Goal: Task Accomplishment & Management: Use online tool/utility

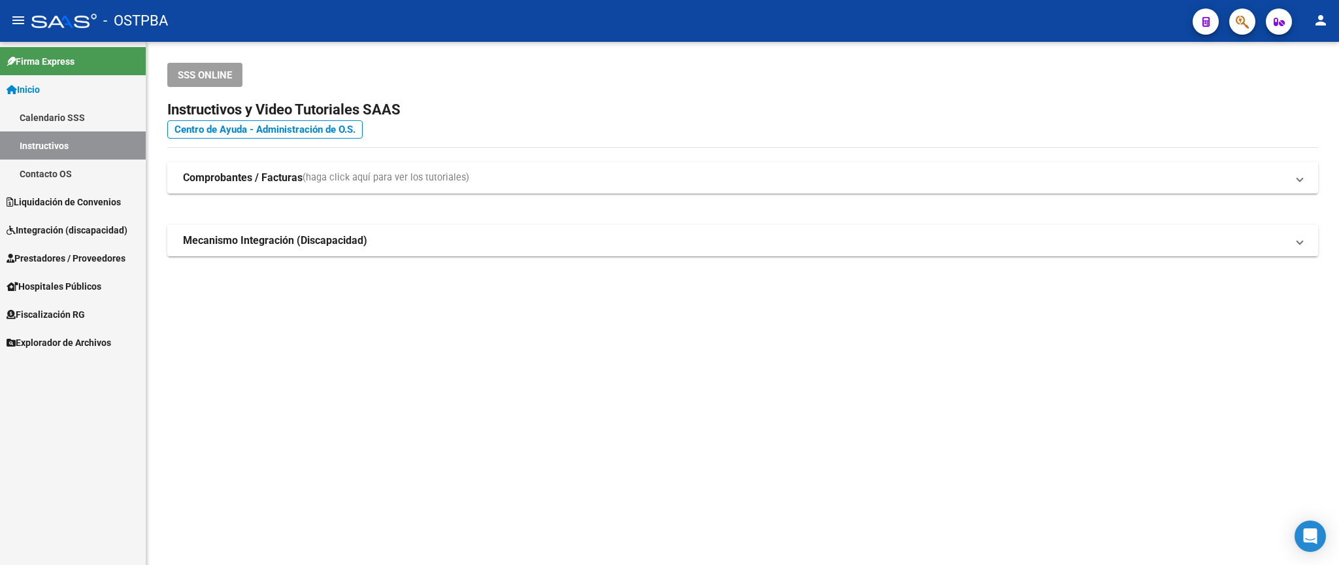
click at [74, 205] on span "Liquidación de Convenios" at bounding box center [64, 202] width 114 height 14
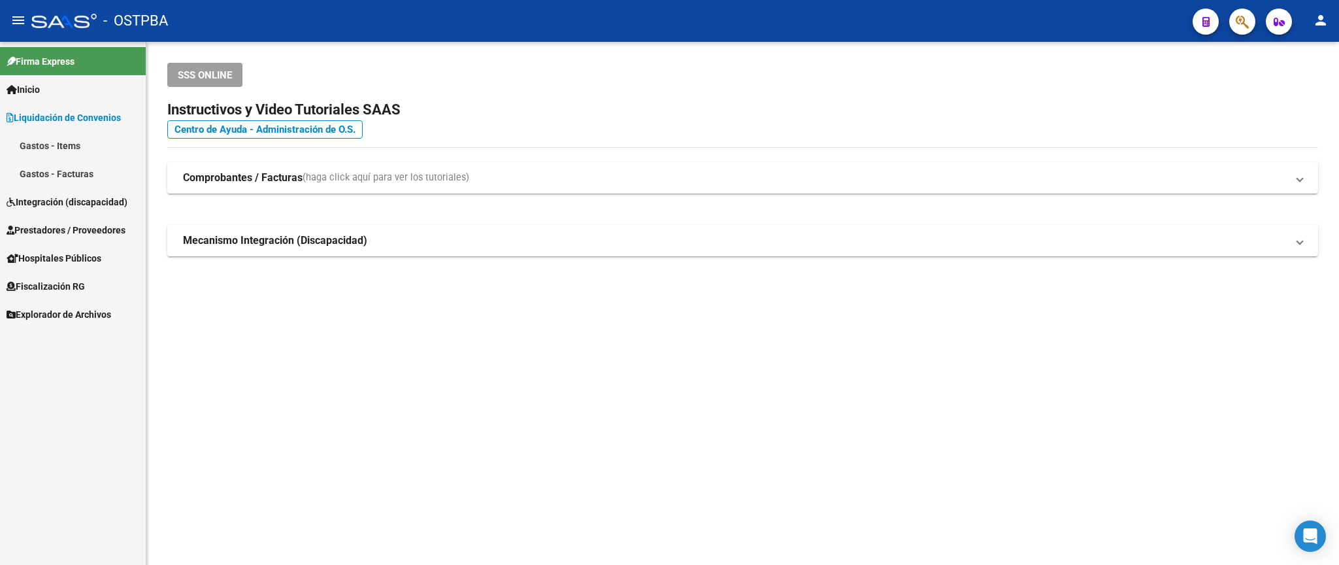
click at [92, 229] on span "Prestadores / Proveedores" at bounding box center [66, 230] width 119 height 14
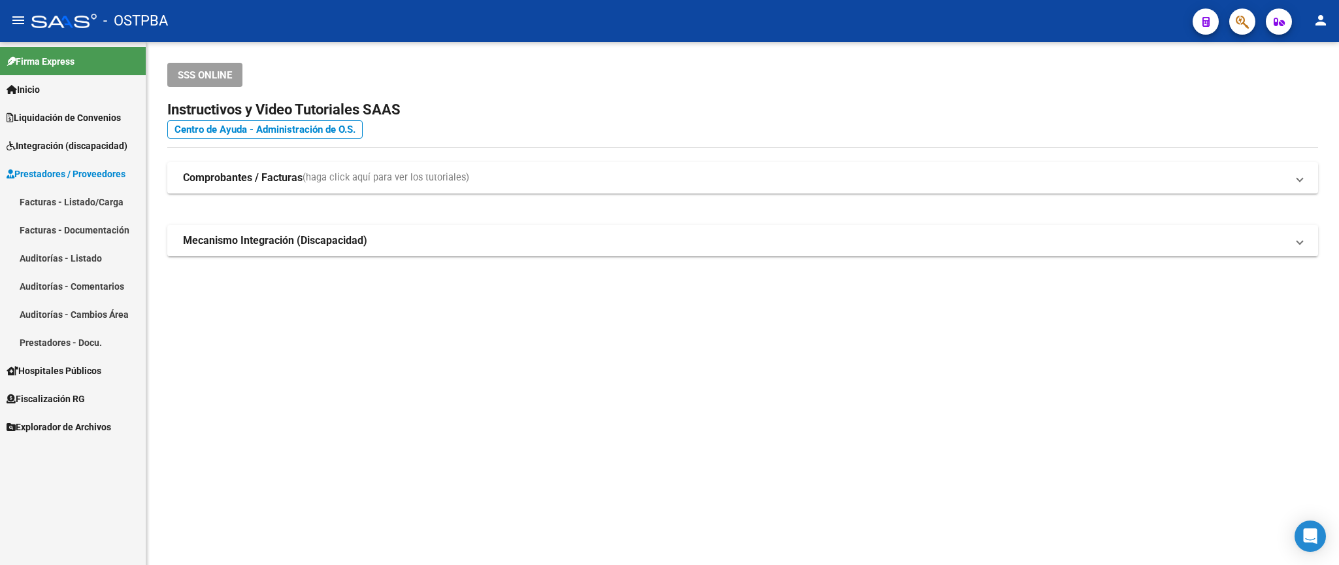
click at [94, 199] on link "Facturas - Listado/Carga" at bounding box center [73, 202] width 146 height 28
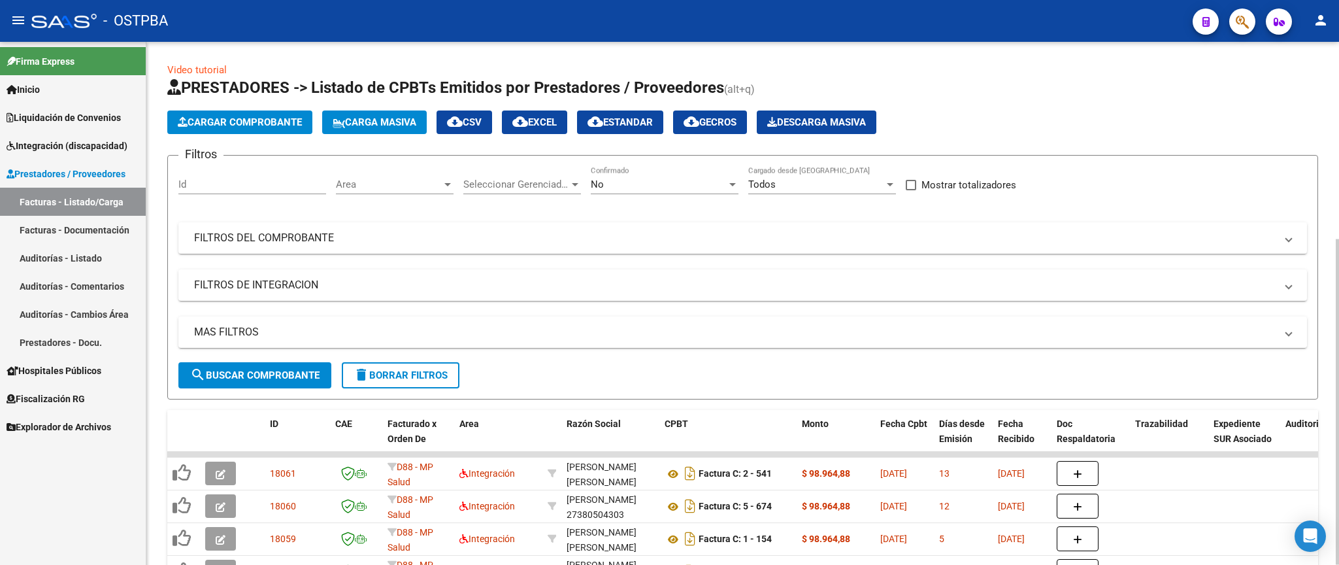
click at [433, 190] on div "Area" at bounding box center [389, 184] width 106 height 12
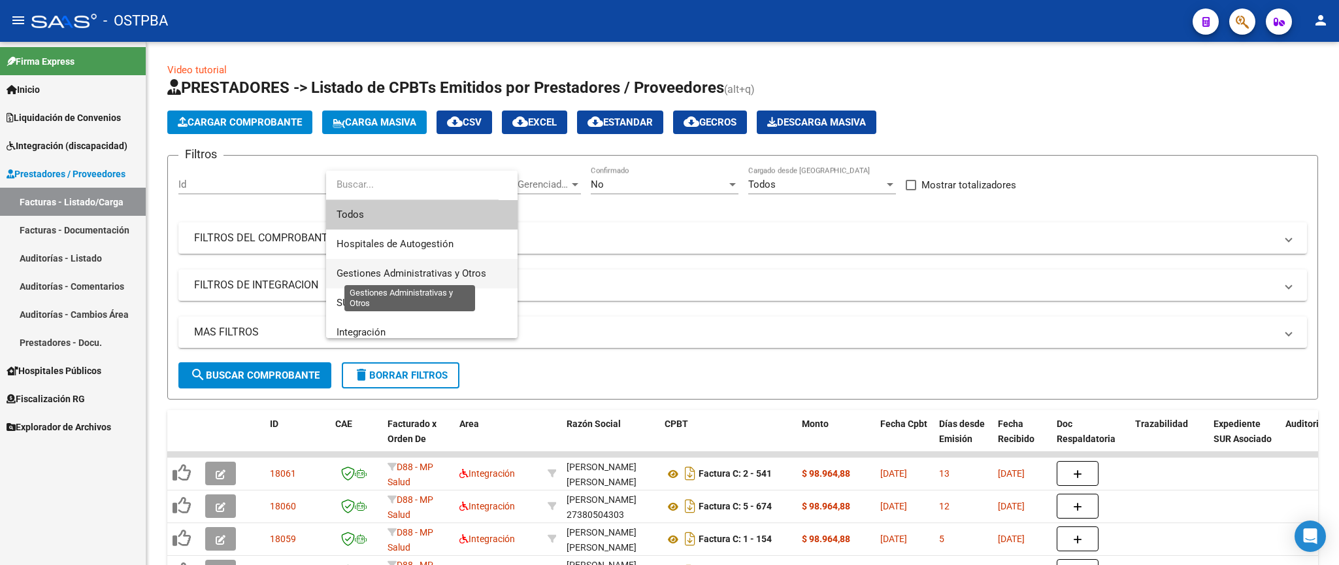
click at [431, 270] on span "Gestiones Administrativas y Otros" at bounding box center [411, 273] width 150 height 12
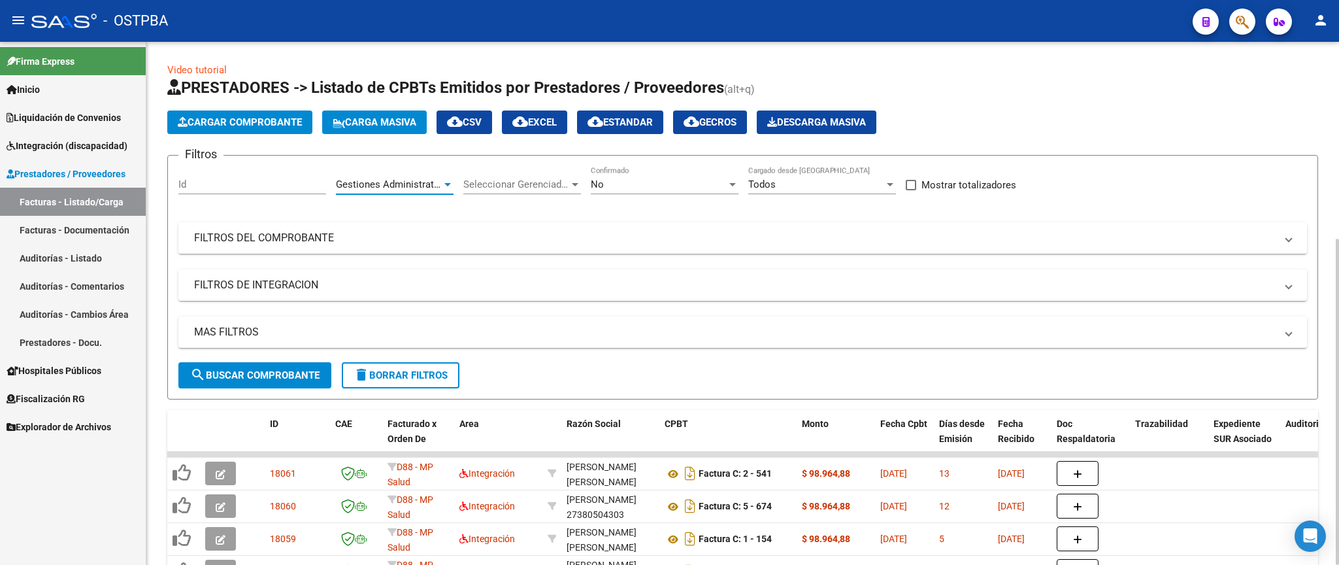
click at [301, 381] on span "search Buscar Comprobante" at bounding box center [254, 375] width 129 height 12
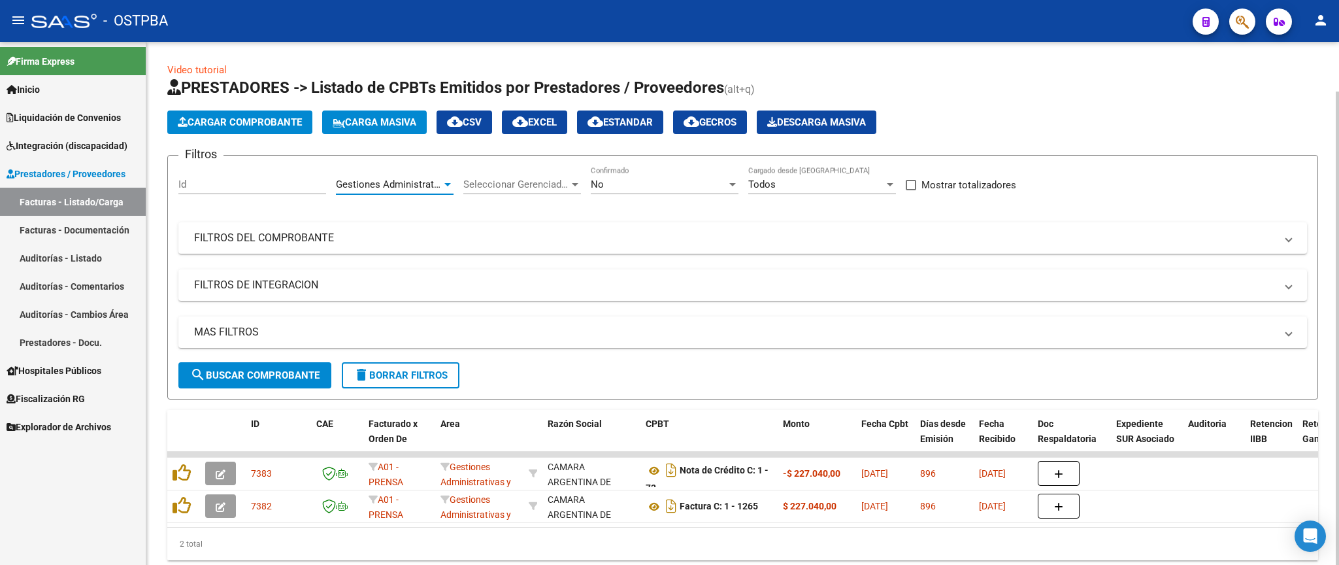
click at [374, 184] on span "Gestiones Administrativas y Otros" at bounding box center [411, 184] width 150 height 12
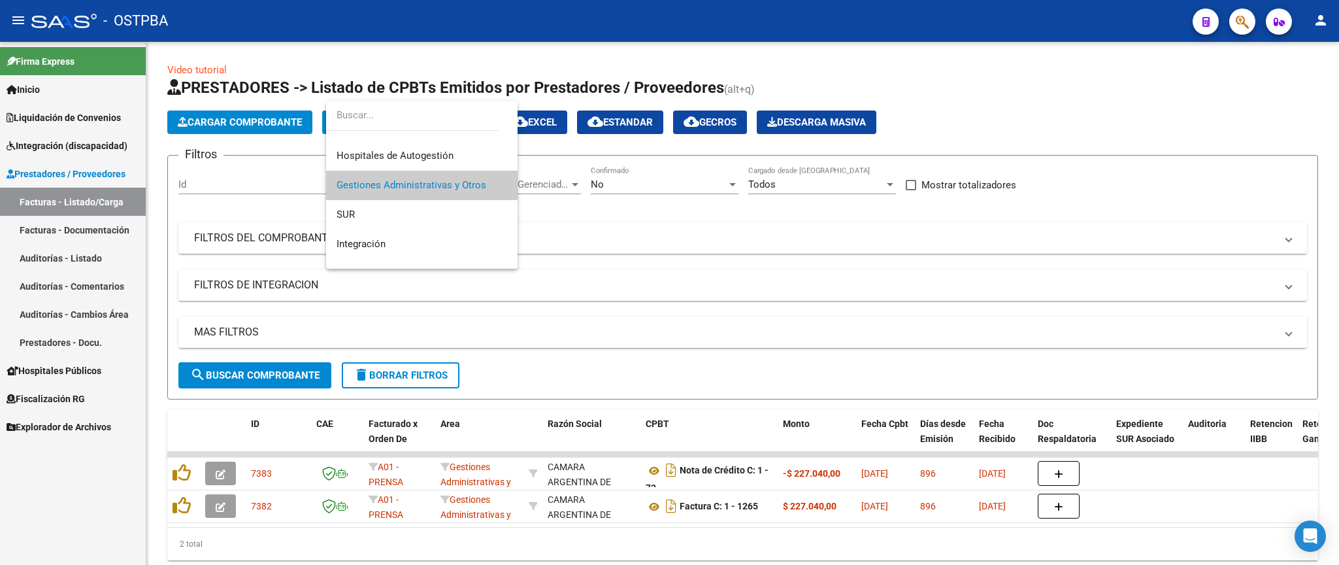
scroll to position [57, 0]
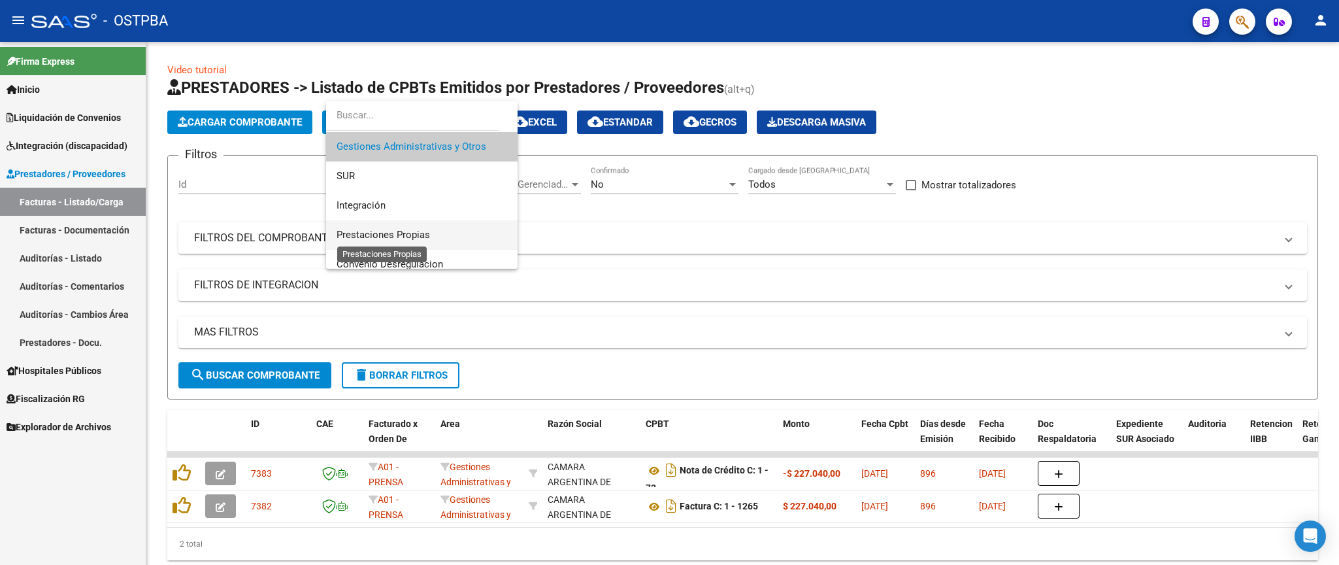
click at [374, 237] on span "Prestaciones Propias" at bounding box center [382, 235] width 93 height 12
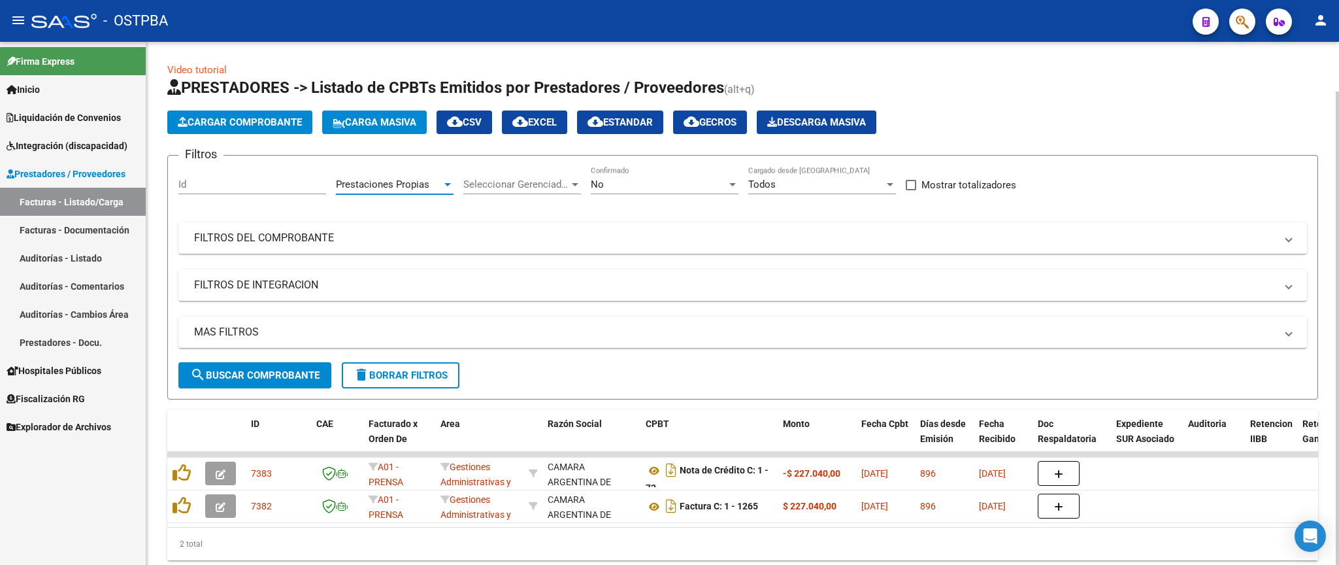
click at [305, 374] on span "search Buscar Comprobante" at bounding box center [254, 375] width 129 height 12
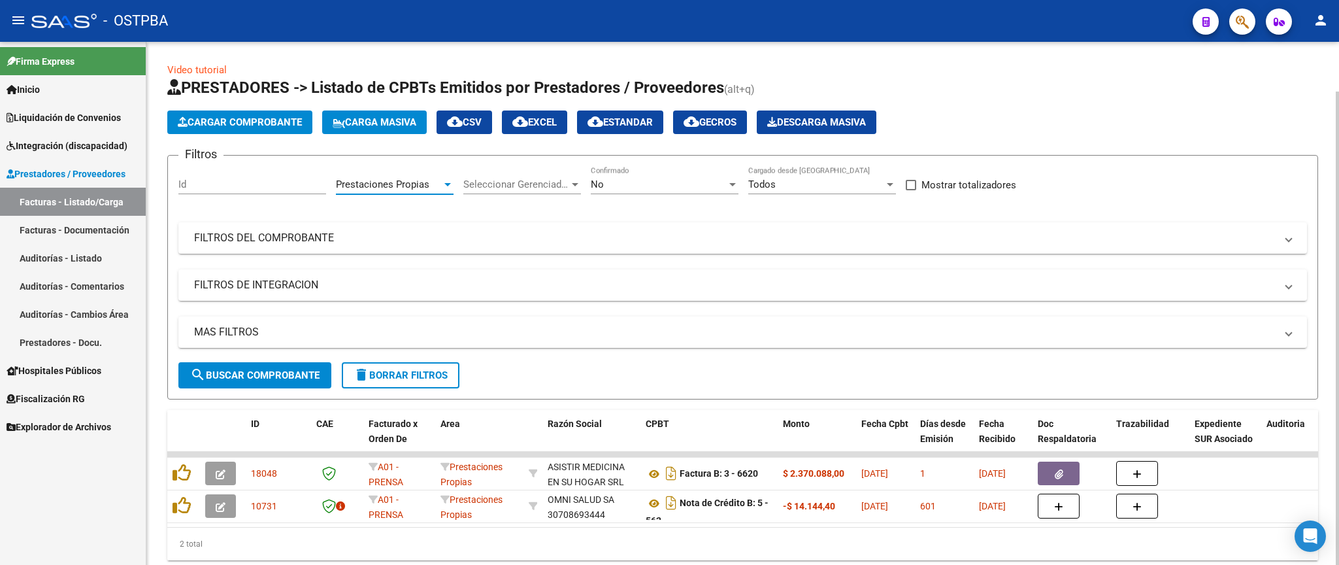
click at [448, 180] on div at bounding box center [448, 184] width 12 height 10
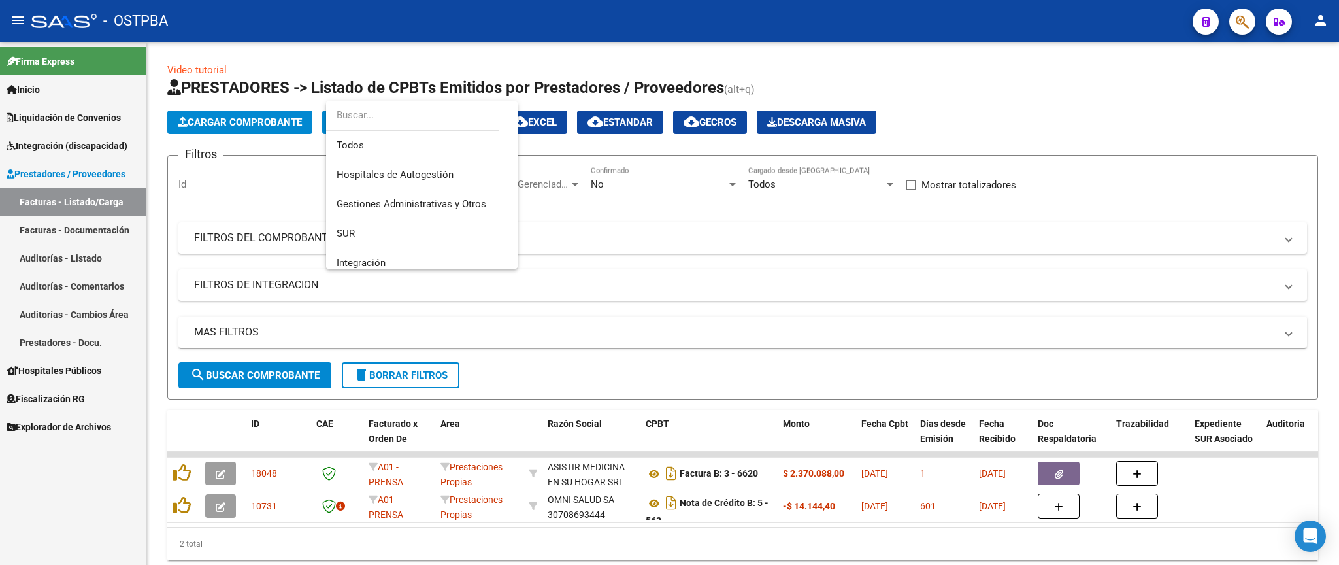
scroll to position [107, 0]
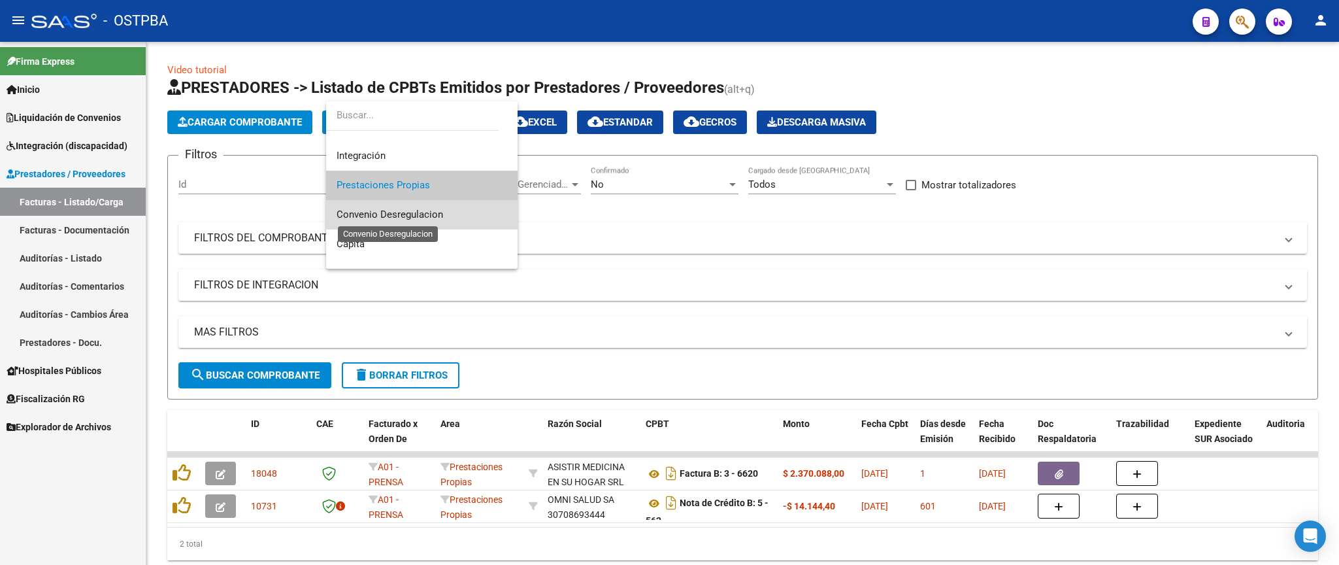
click at [433, 220] on span "Convenio Desregulacion" at bounding box center [389, 214] width 107 height 12
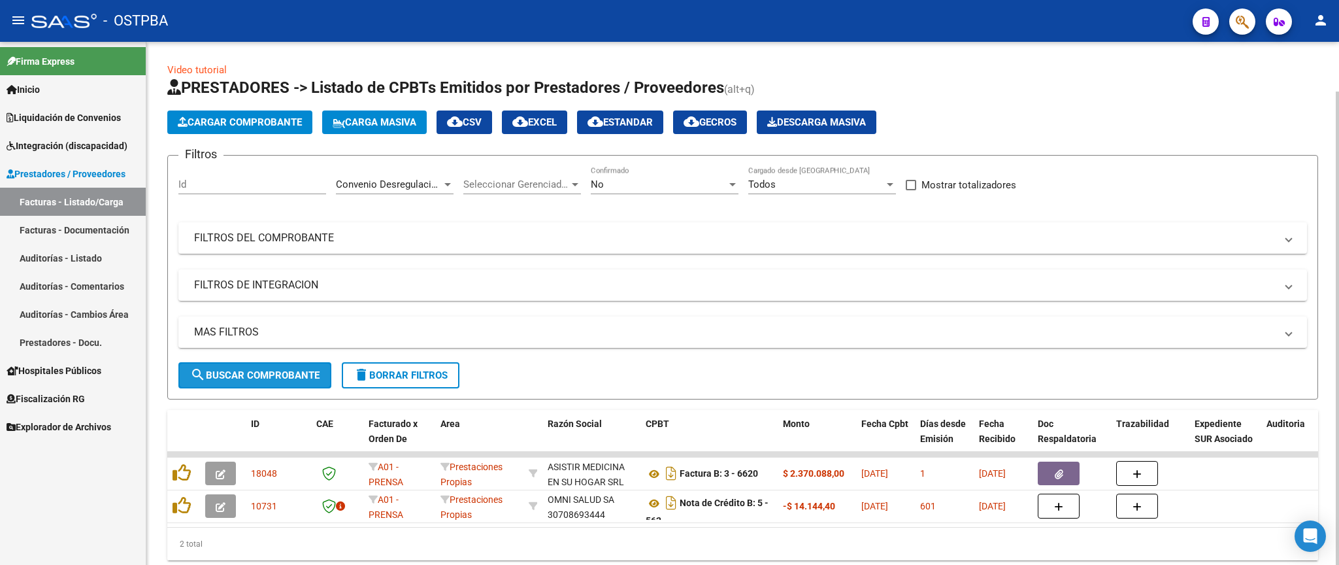
click at [300, 380] on span "search Buscar Comprobante" at bounding box center [254, 375] width 129 height 12
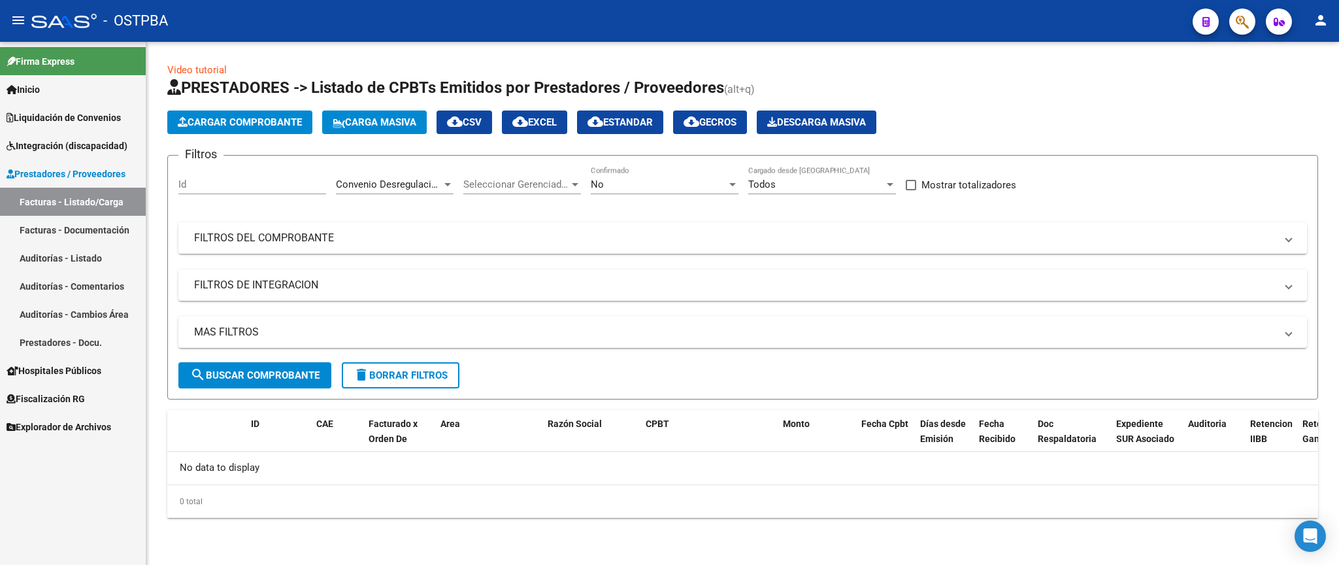
click at [434, 188] on span "Convenio Desregulacion" at bounding box center [389, 184] width 107 height 12
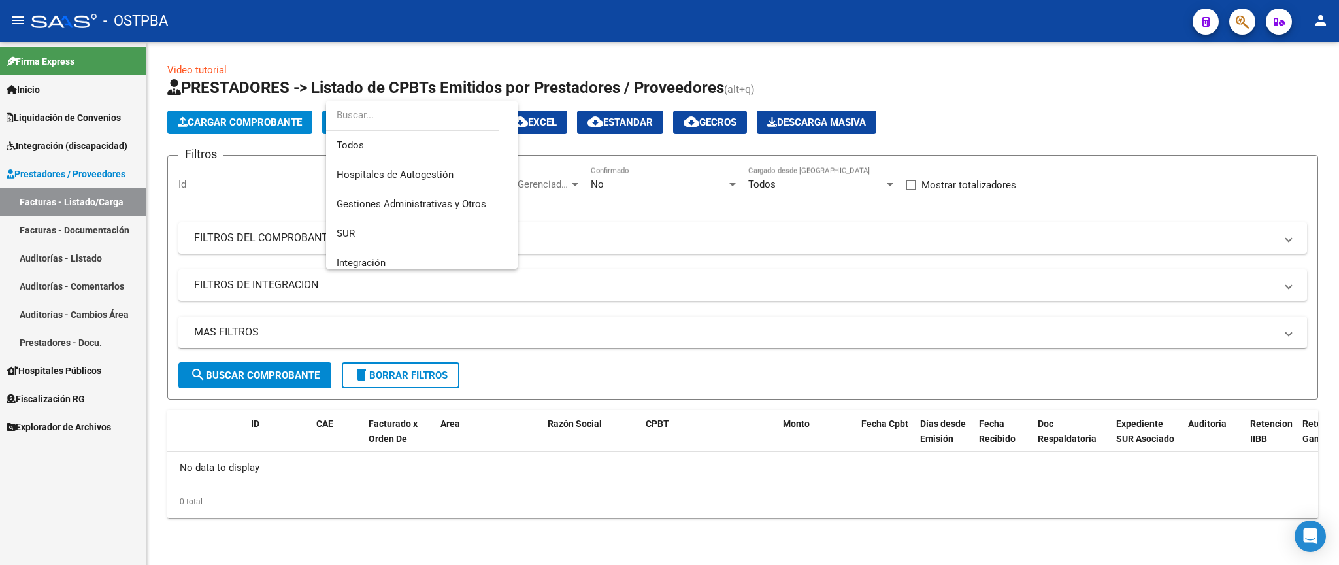
scroll to position [137, 0]
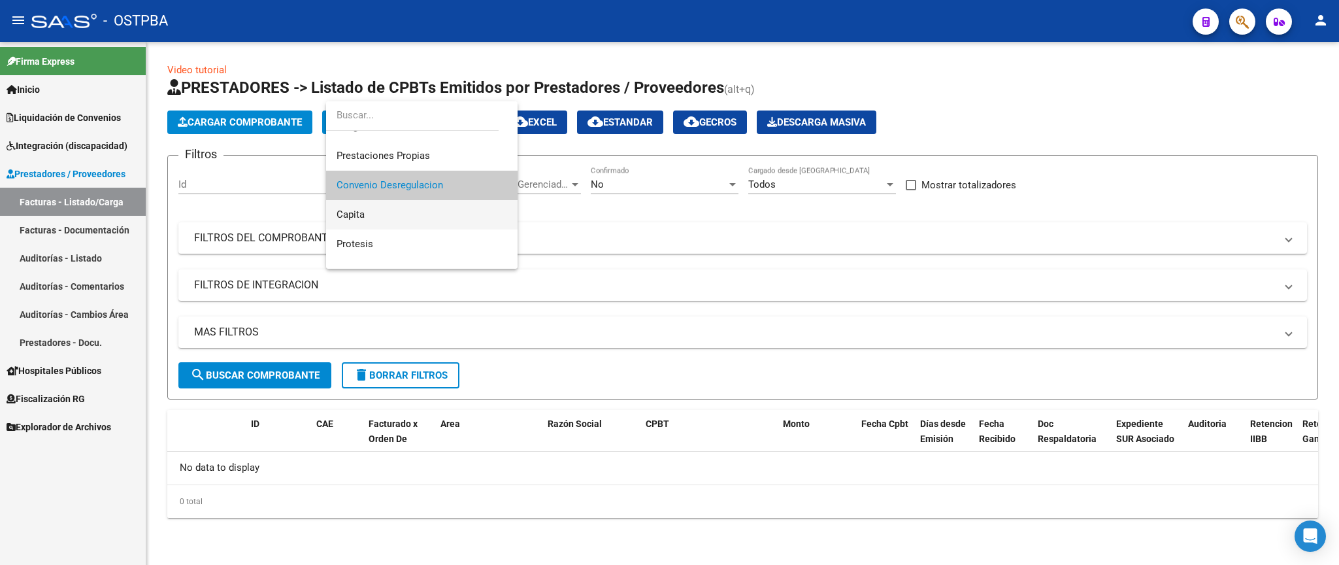
click at [376, 221] on span "Capita" at bounding box center [421, 214] width 171 height 29
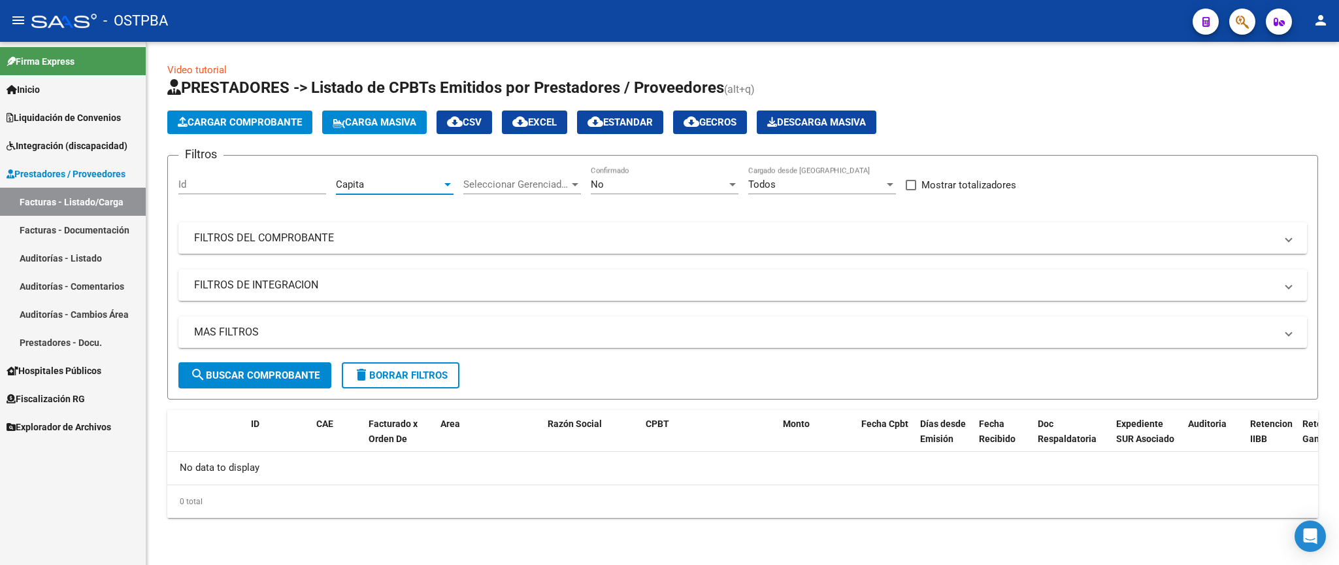
click at [311, 380] on span "search Buscar Comprobante" at bounding box center [254, 375] width 129 height 12
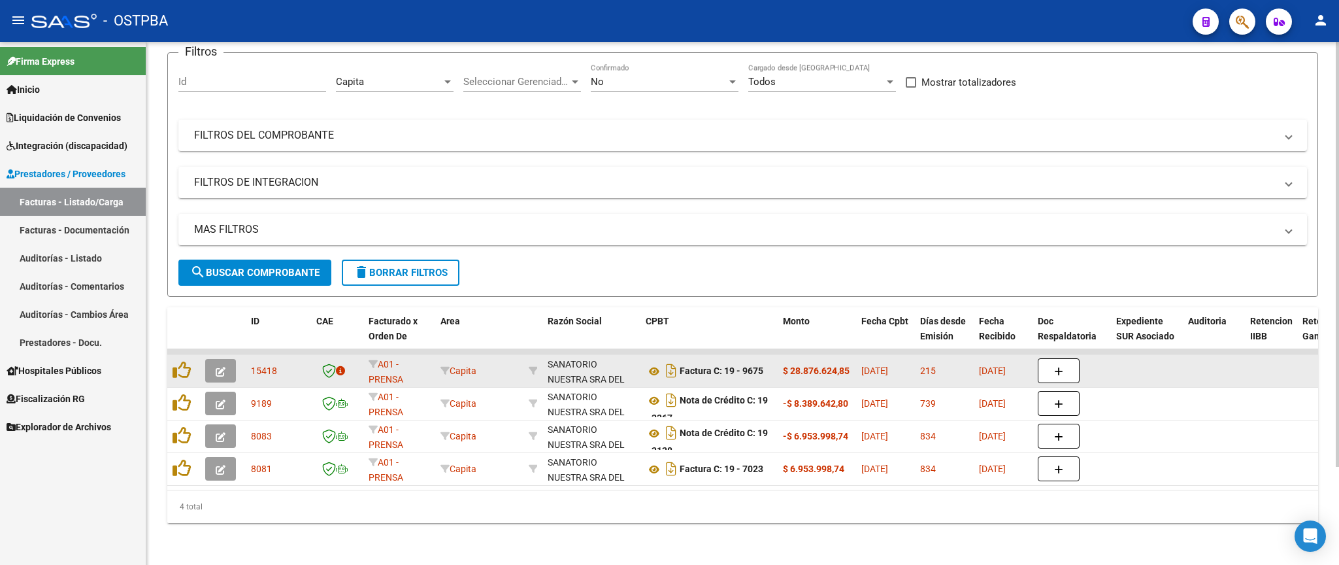
scroll to position [120, 0]
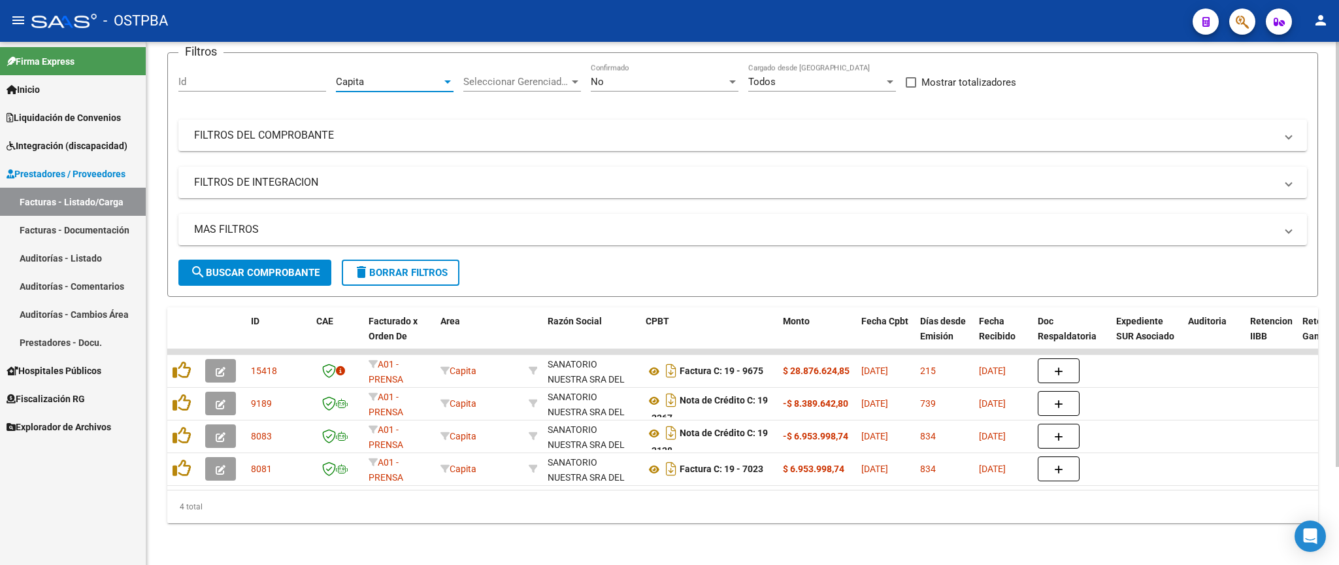
click at [442, 76] on div "Capita" at bounding box center [389, 82] width 106 height 12
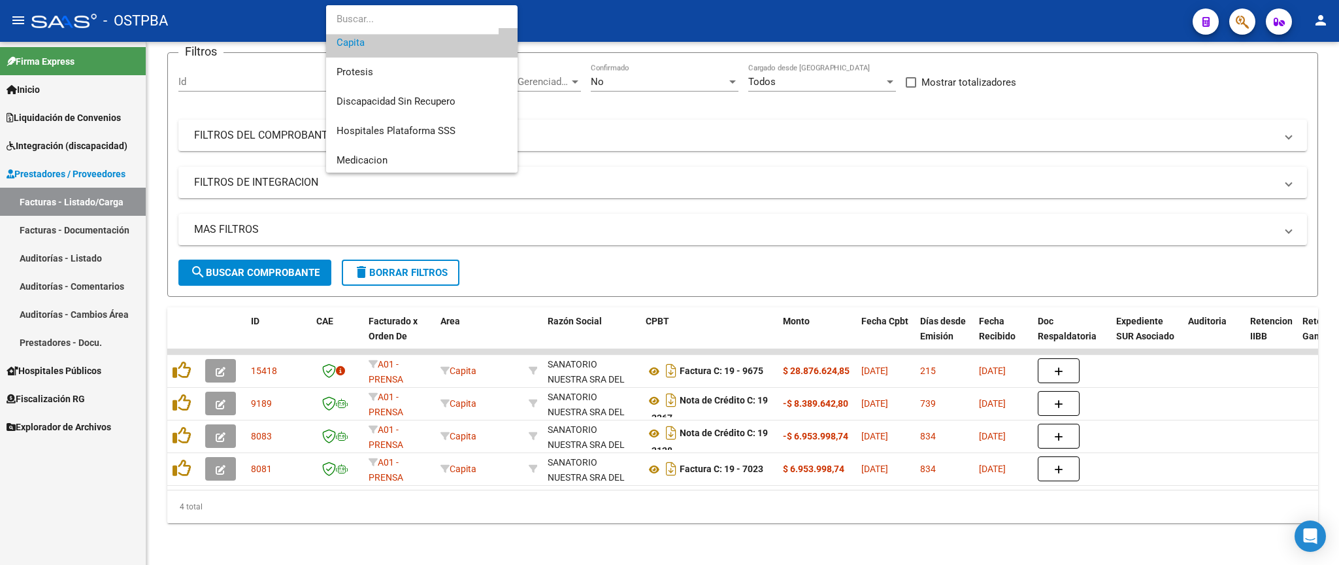
scroll to position [214, 0]
click at [578, 153] on div at bounding box center [669, 282] width 1339 height 565
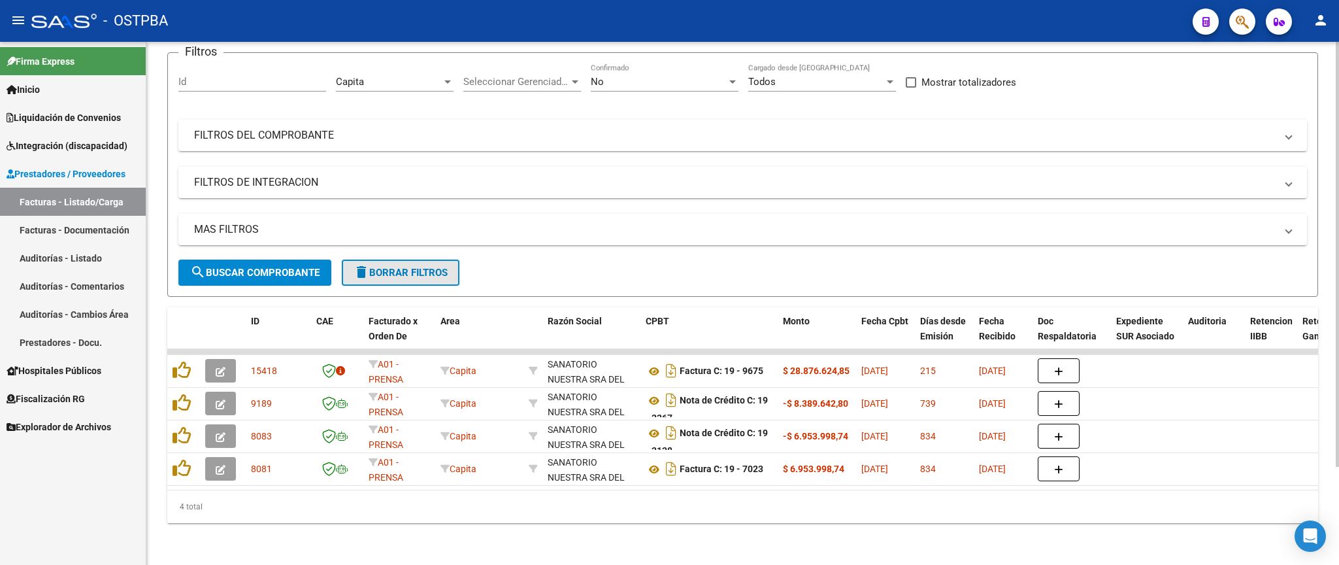
click at [384, 267] on span "delete Borrar Filtros" at bounding box center [400, 273] width 94 height 12
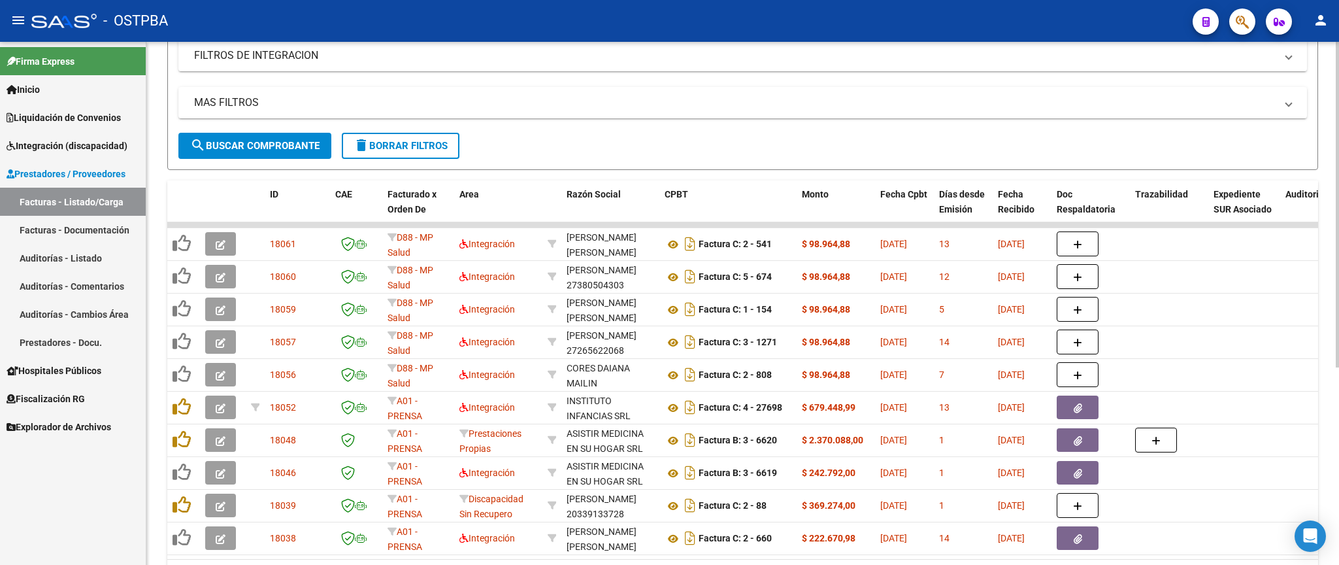
scroll to position [0, 0]
